Goal: Information Seeking & Learning: Learn about a topic

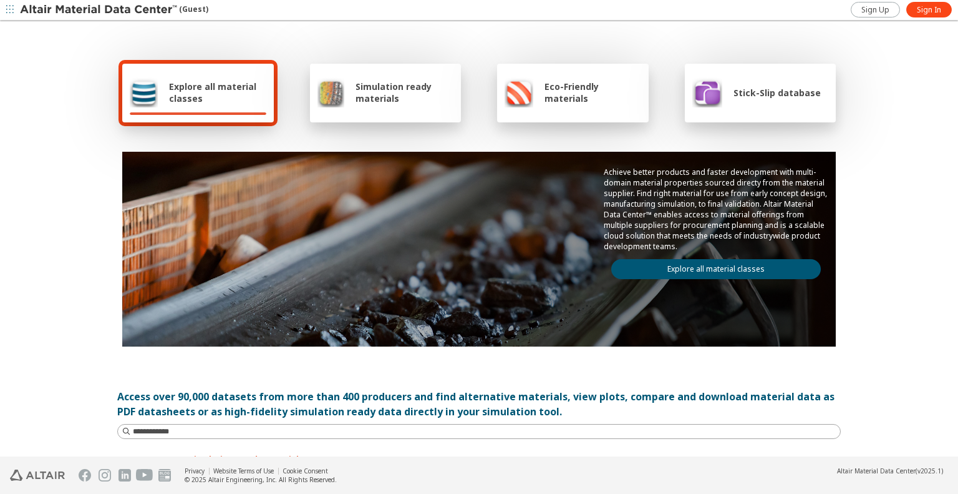
click at [185, 97] on span "Explore all material classes" at bounding box center [217, 92] width 97 height 24
drag, startPoint x: 928, startPoint y: 7, endPoint x: 905, endPoint y: 12, distance: 23.2
click at [928, 7] on span "Sign In" at bounding box center [929, 10] width 24 height 10
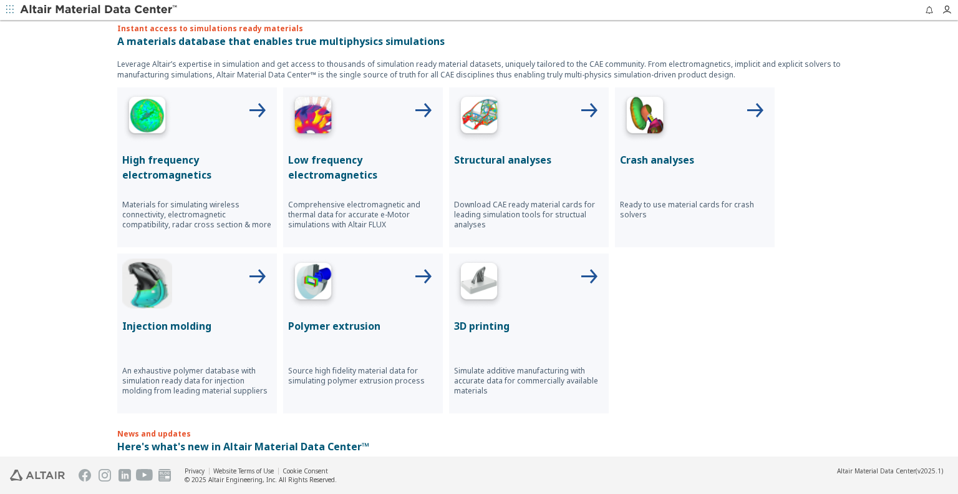
scroll to position [437, 0]
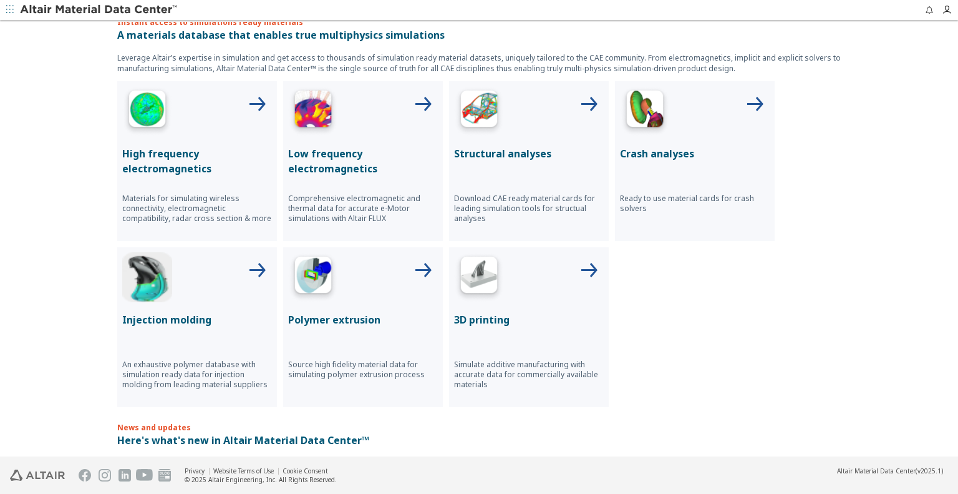
click at [490, 105] on img at bounding box center [479, 111] width 50 height 50
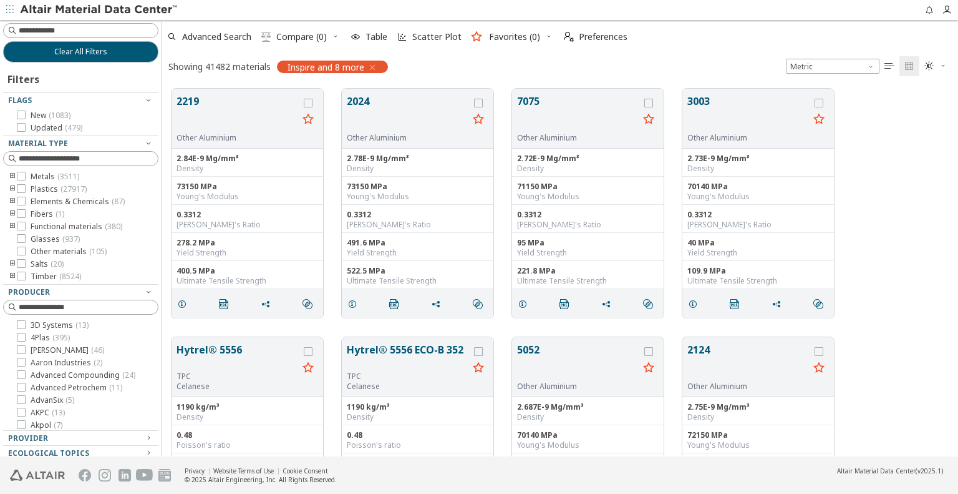
scroll to position [10, 10]
click at [82, 24] on input at bounding box center [82, 31] width 153 height 14
type input "********"
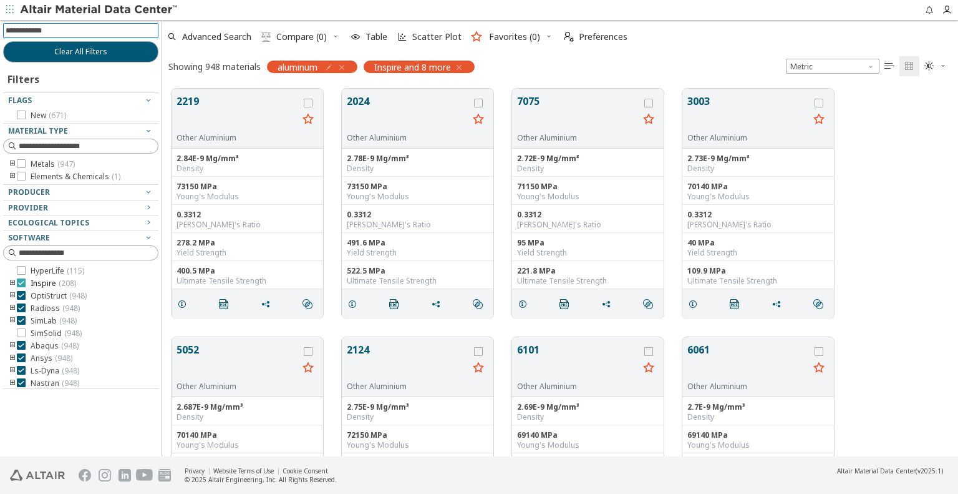
click at [20, 283] on icon at bounding box center [21, 282] width 9 height 9
click at [22, 382] on div at bounding box center [77, 385] width 149 height 6
click at [24, 383] on div at bounding box center [77, 385] width 149 height 6
click at [22, 371] on icon at bounding box center [21, 370] width 9 height 9
click at [20, 360] on icon at bounding box center [21, 357] width 9 height 9
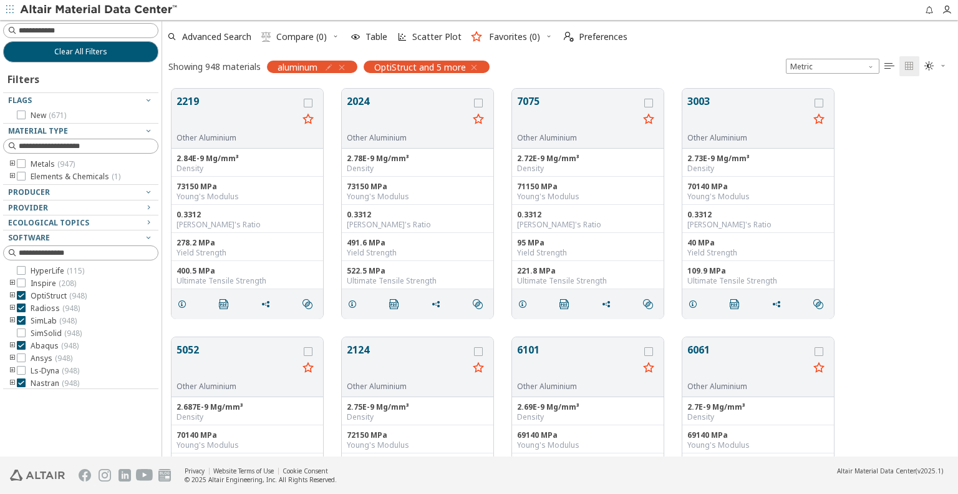
click at [21, 348] on icon at bounding box center [21, 345] width 9 height 9
click at [21, 322] on icon at bounding box center [21, 320] width 9 height 9
click at [21, 309] on icon at bounding box center [21, 307] width 9 height 9
click at [21, 384] on div at bounding box center [77, 385] width 149 height 6
click at [21, 382] on div at bounding box center [77, 385] width 149 height 6
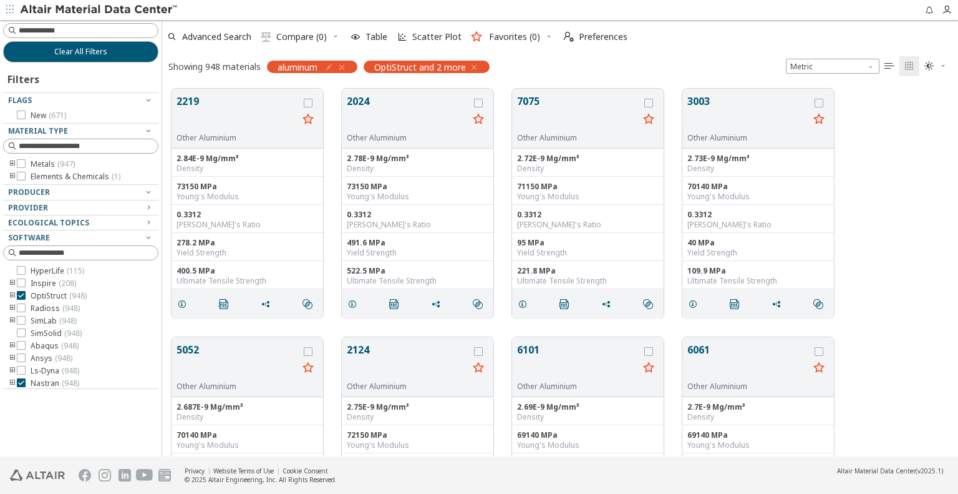
click at [23, 382] on div at bounding box center [77, 385] width 149 height 6
click at [22, 378] on icon at bounding box center [21, 380] width 9 height 9
click at [21, 366] on icon at bounding box center [21, 367] width 9 height 9
click at [829, 63] on span "Metric" at bounding box center [833, 66] width 94 height 15
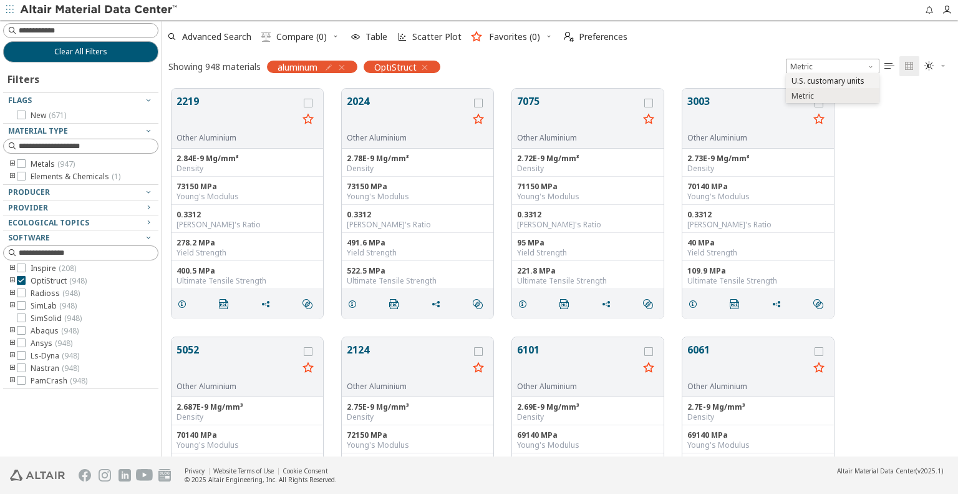
click at [830, 79] on span "U.S. customary units" at bounding box center [828, 81] width 73 height 10
click at [836, 66] on span "U.S. customary units" at bounding box center [833, 66] width 94 height 15
click at [820, 97] on span "Metric" at bounding box center [833, 96] width 84 height 9
